Goal: Find contact information: Find contact information

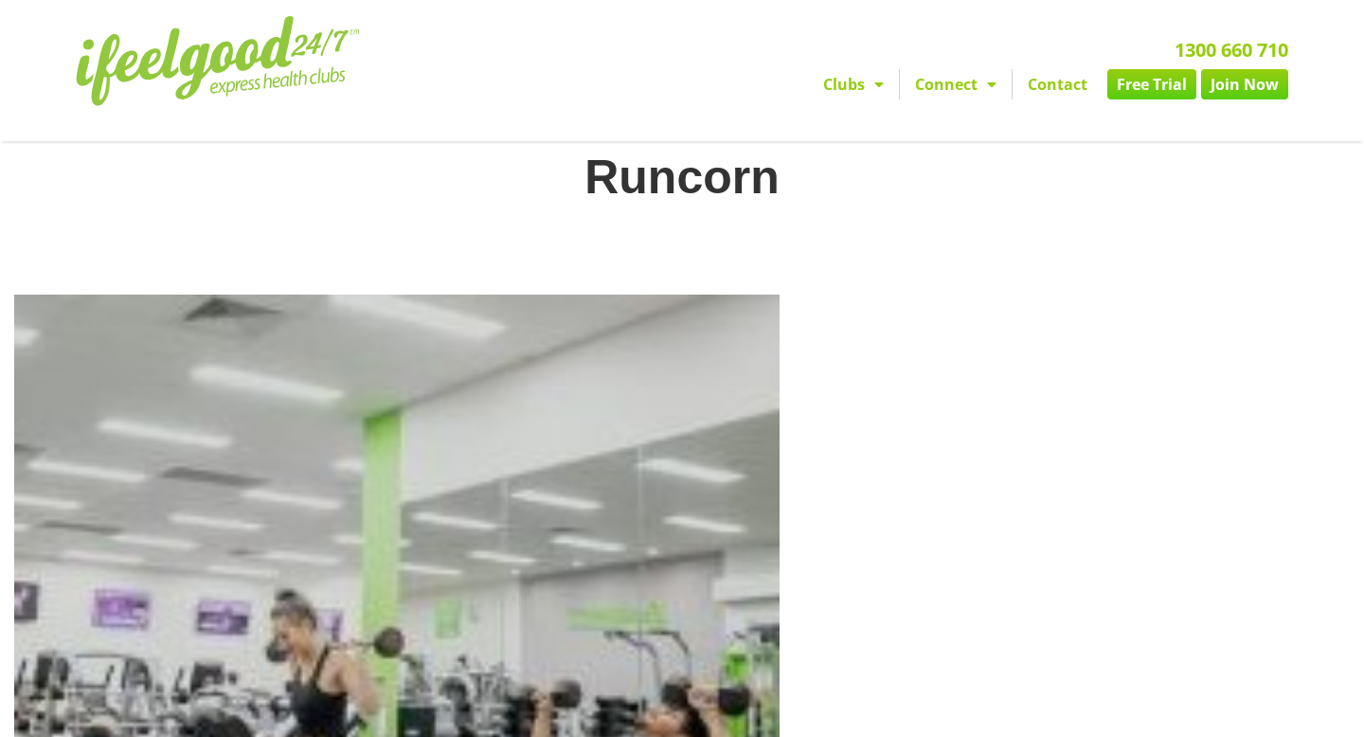
click at [1066, 88] on link "Contact" at bounding box center [1057, 84] width 90 height 30
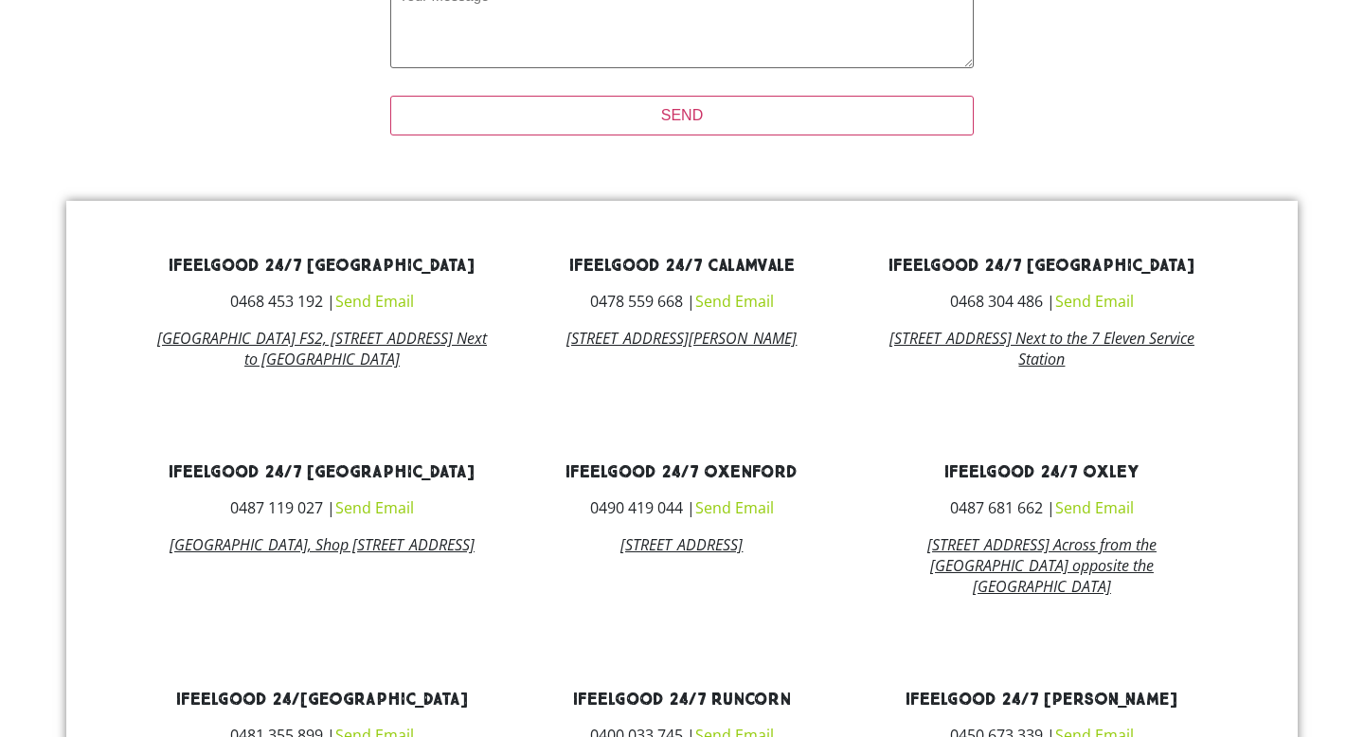
scroll to position [884, 0]
